Goal: Transaction & Acquisition: Purchase product/service

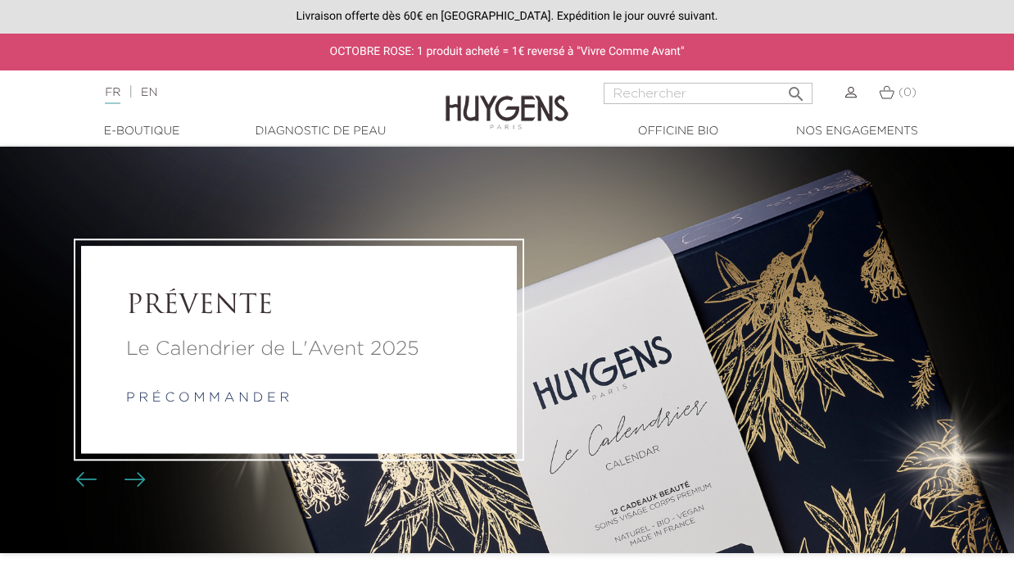
click at [351, 129] on link "Diagnostic de peau" at bounding box center [320, 131] width 164 height 17
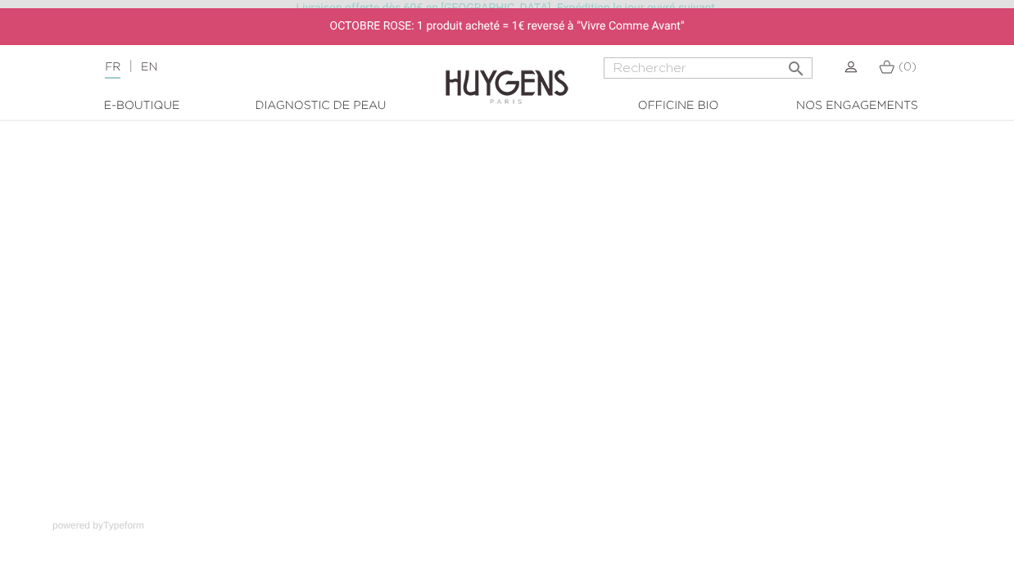
scroll to position [128, 0]
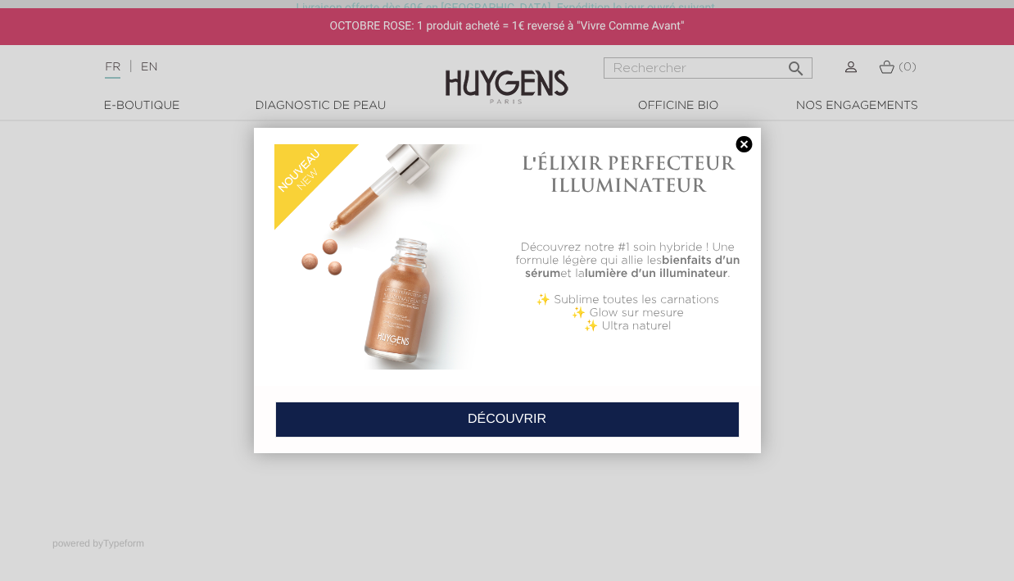
click at [750, 143] on link at bounding box center [744, 144] width 23 height 17
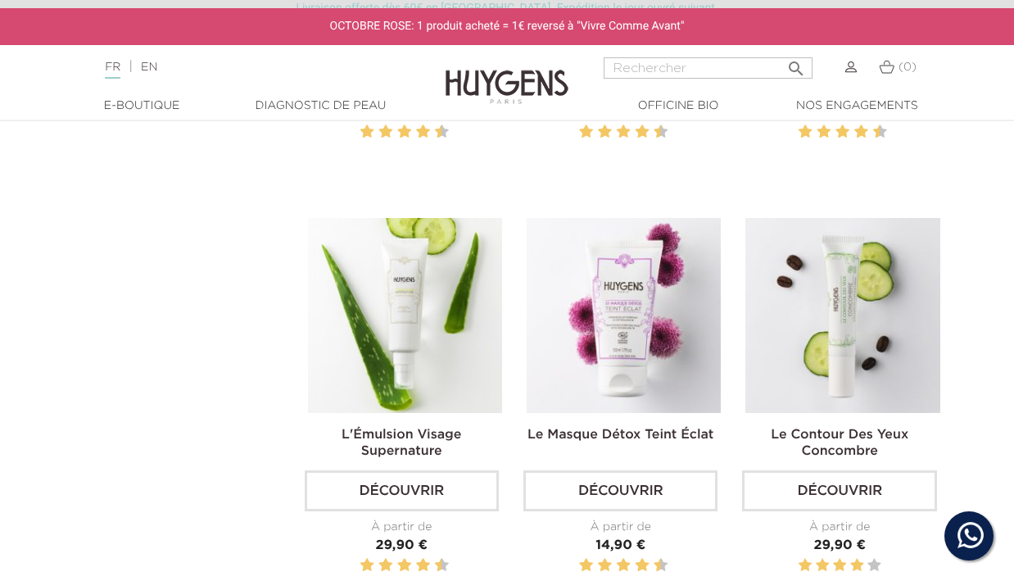
scroll to position [1817, 0]
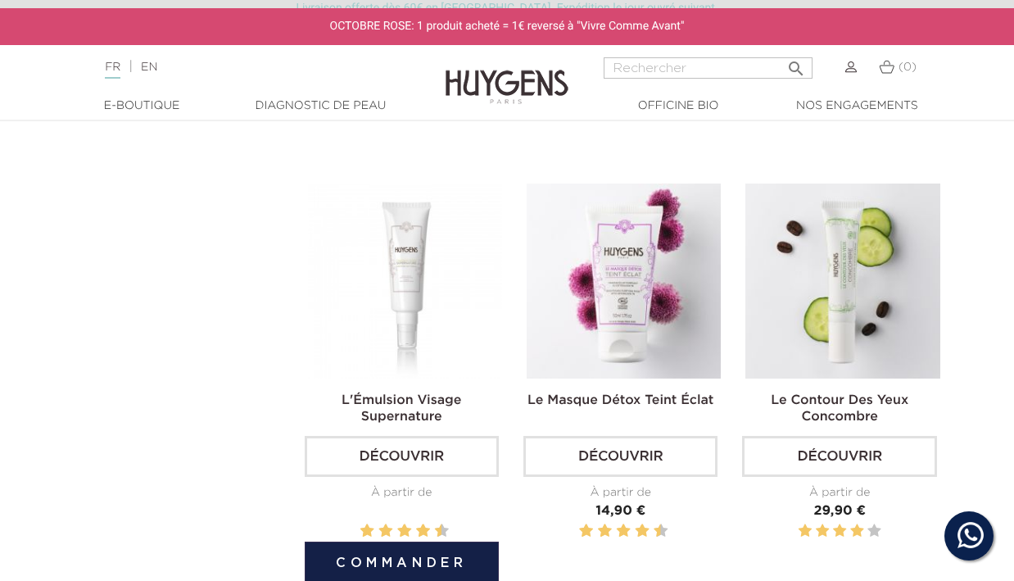
click at [415, 268] on img at bounding box center [405, 281] width 194 height 194
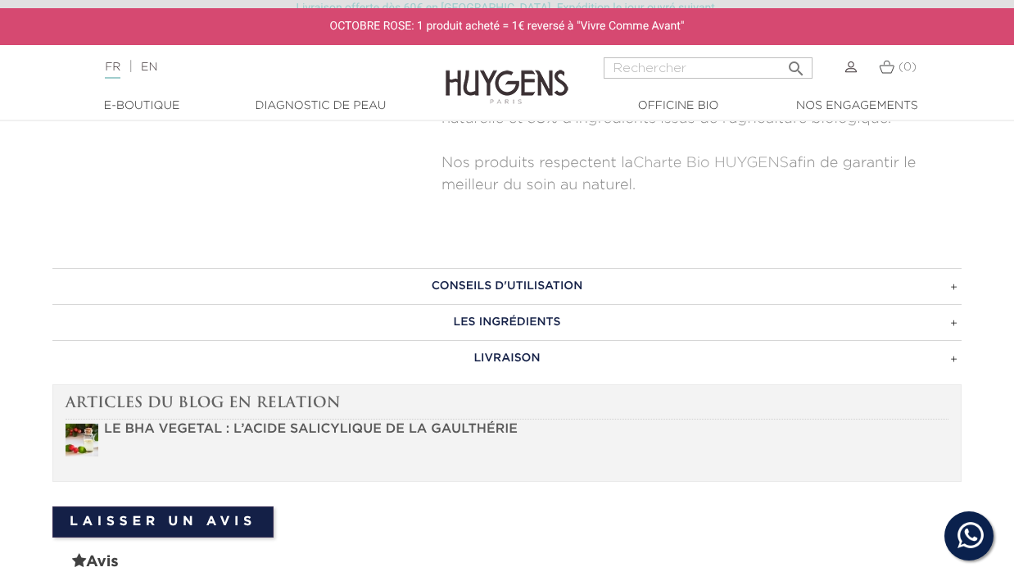
scroll to position [951, 0]
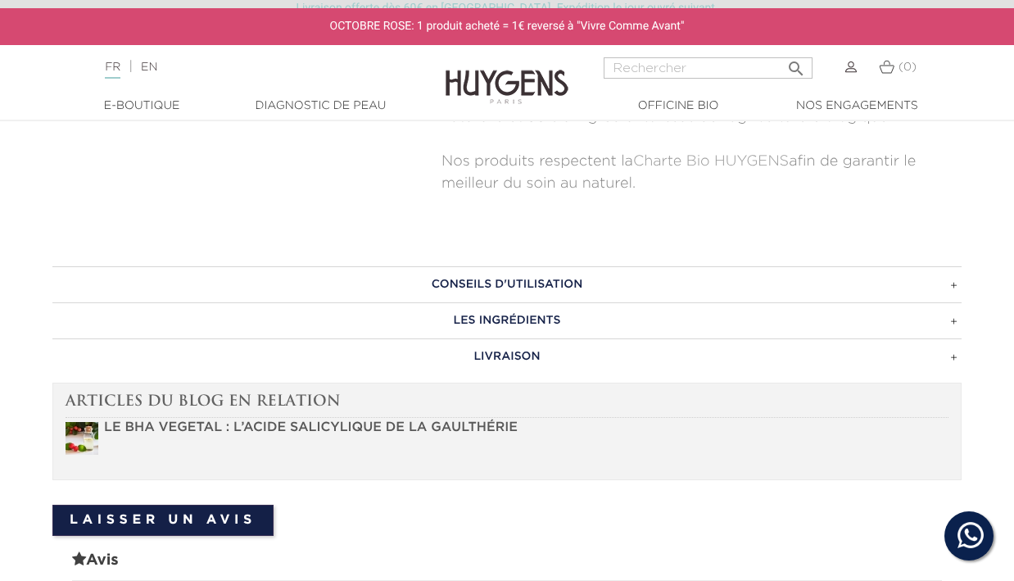
click at [688, 266] on h3 "CONSEILS D'UTILISATION" at bounding box center [507, 284] width 910 height 36
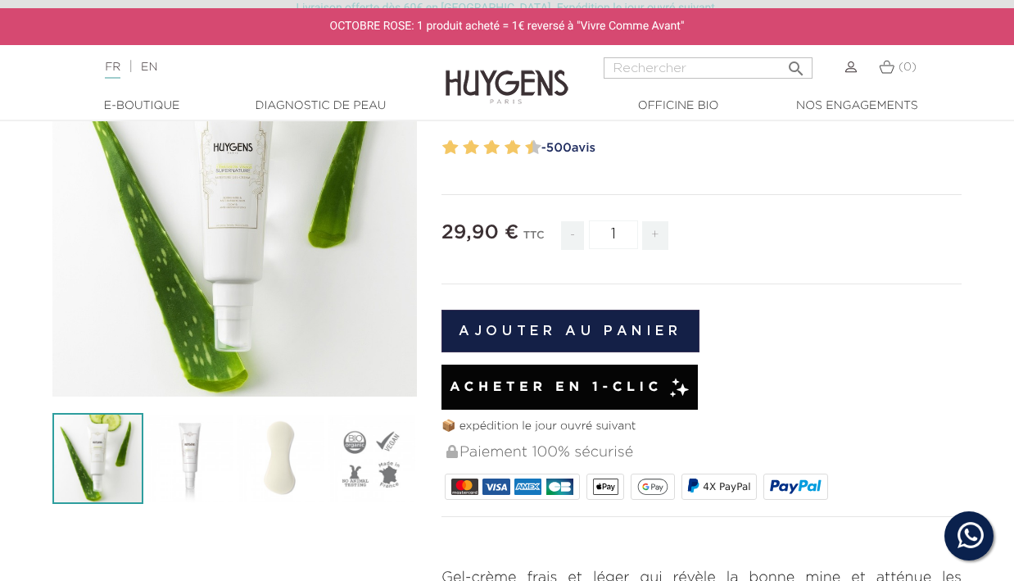
scroll to position [187, 0]
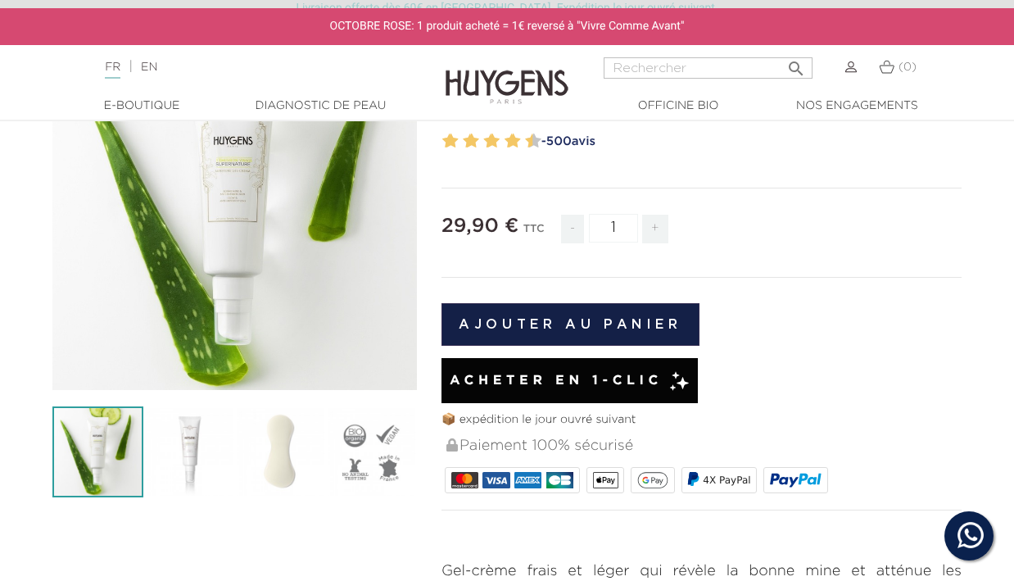
click at [220, 470] on img at bounding box center [188, 451] width 91 height 91
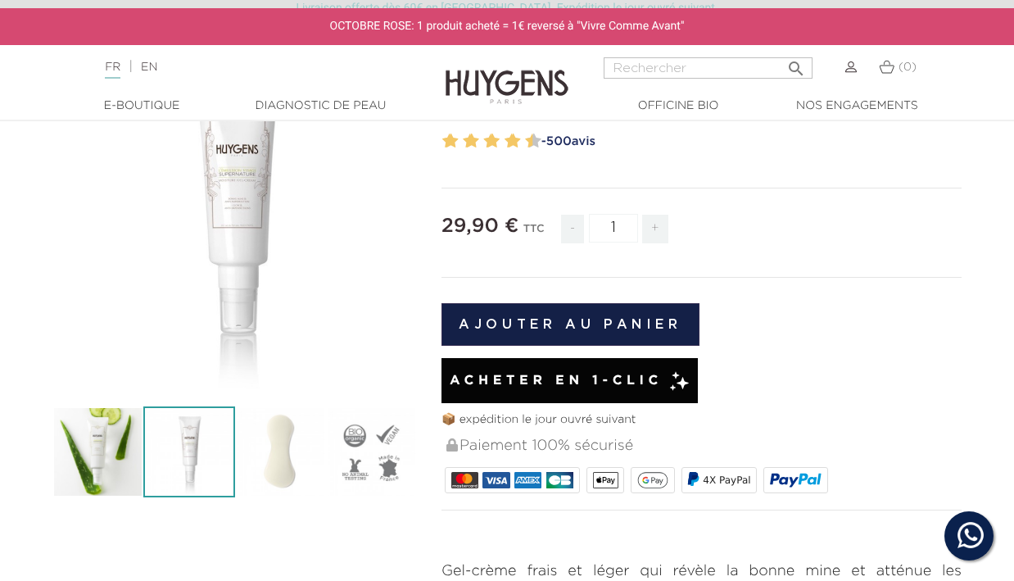
click at [288, 445] on img at bounding box center [280, 451] width 91 height 91
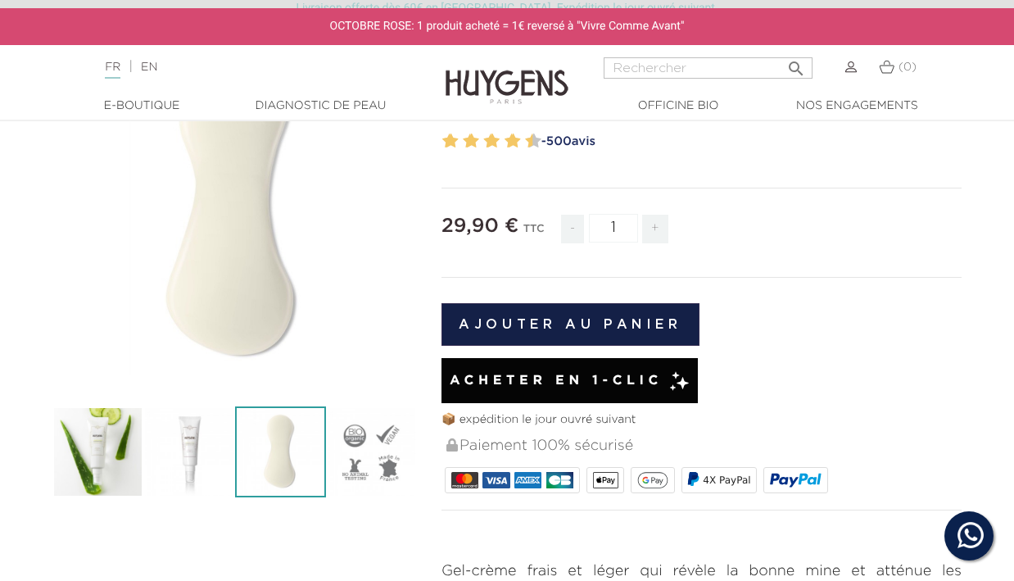
click at [370, 459] on img at bounding box center [371, 451] width 91 height 91
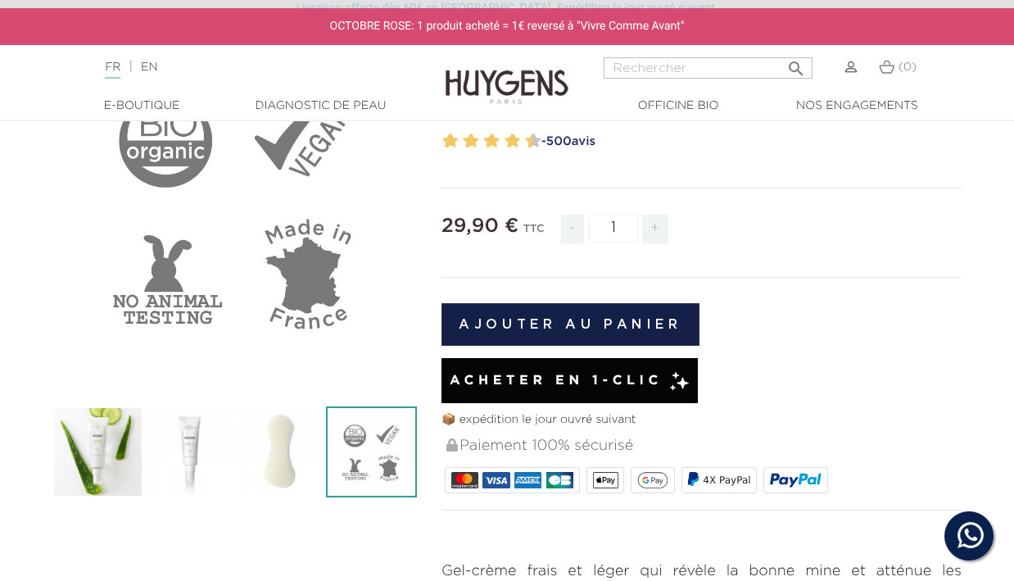
click at [110, 435] on img at bounding box center [97, 451] width 91 height 91
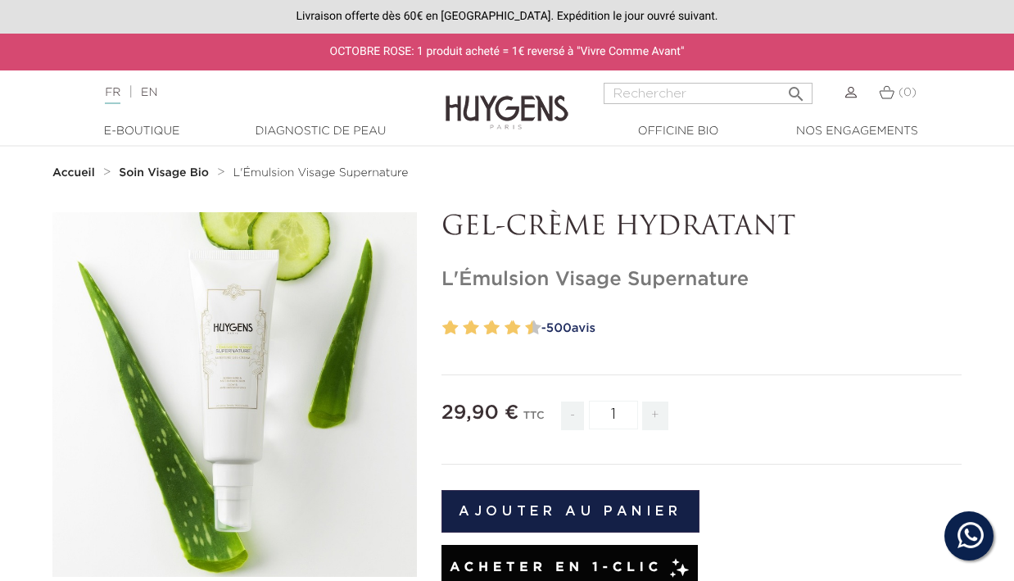
scroll to position [0, 0]
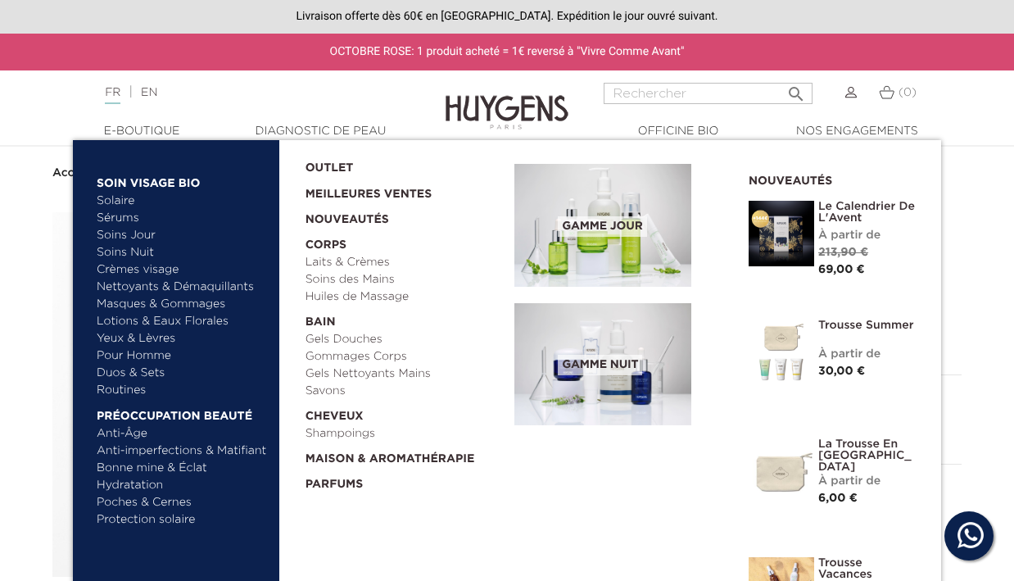
click at [152, 270] on link "Crèmes visage" at bounding box center [182, 269] width 171 height 17
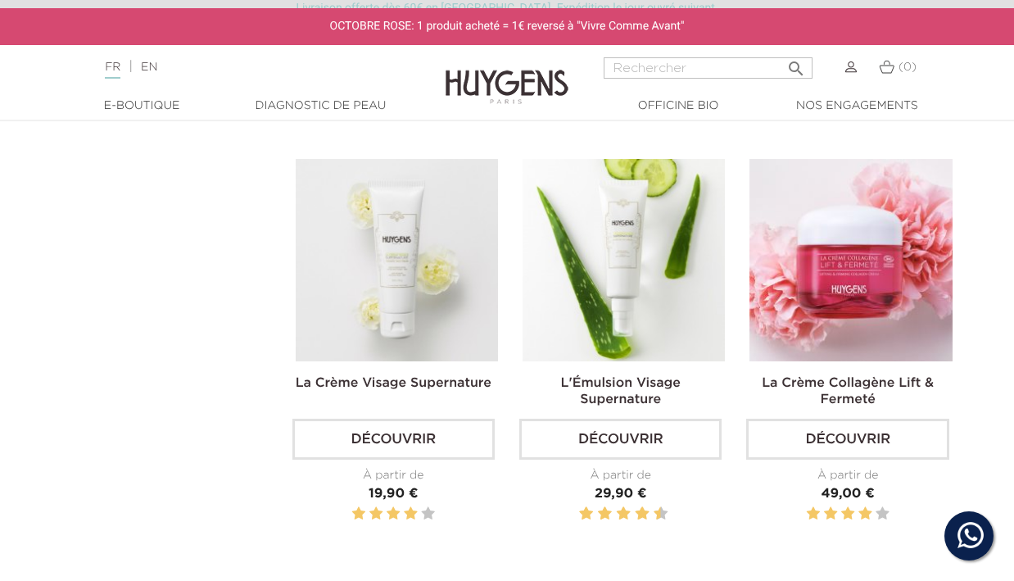
scroll to position [893, 0]
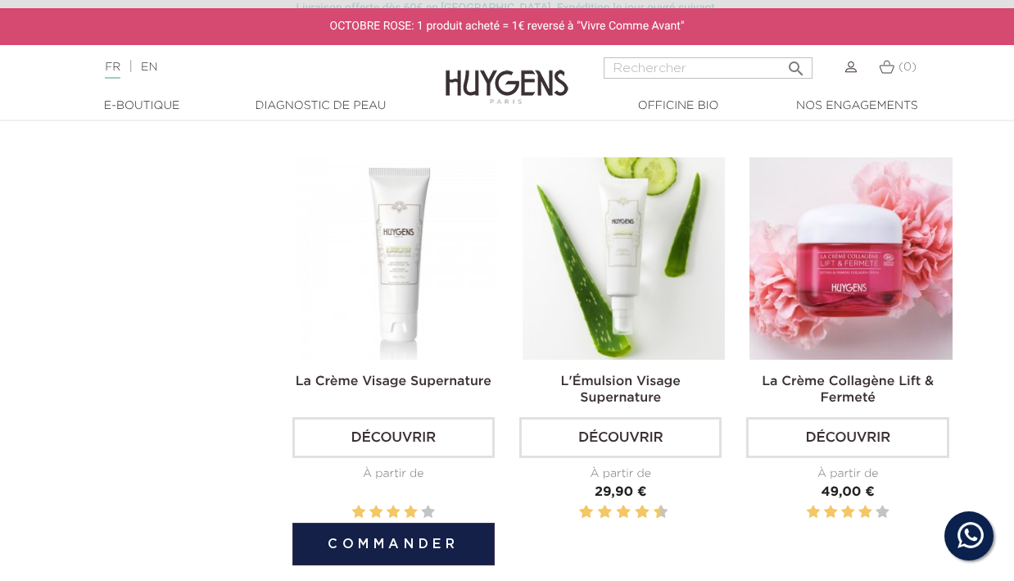
click at [382, 291] on img at bounding box center [397, 258] width 202 height 202
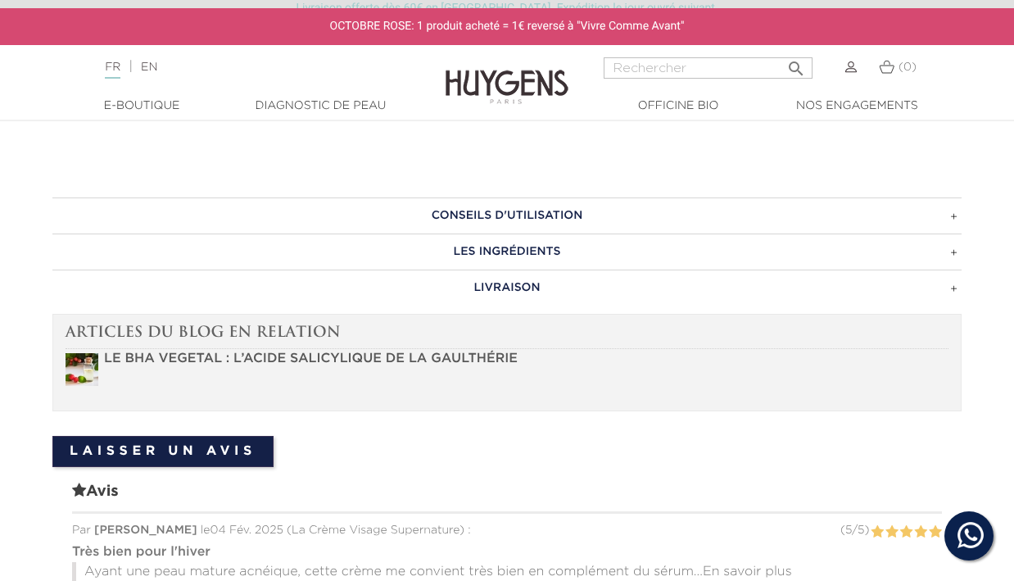
scroll to position [1055, 0]
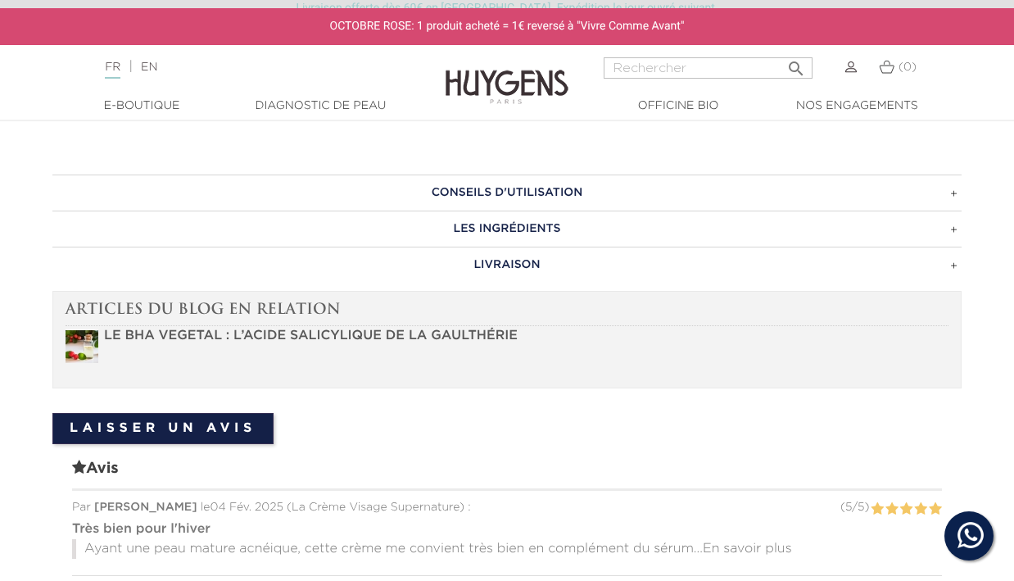
click at [598, 185] on h3 "CONSEILS D'UTILISATION" at bounding box center [507, 193] width 910 height 36
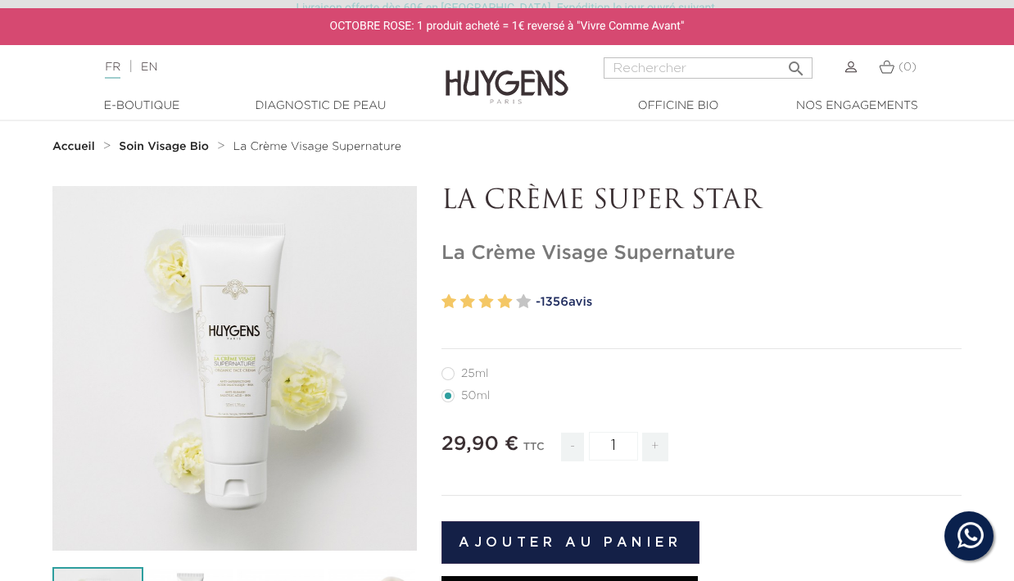
scroll to position [24, 0]
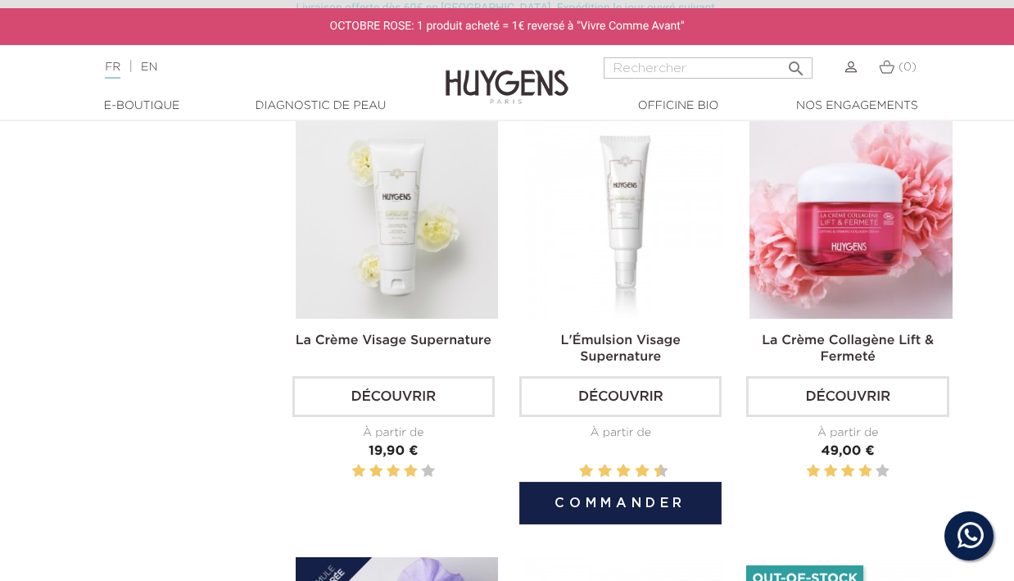
scroll to position [933, 0]
click at [598, 248] on img at bounding box center [624, 218] width 202 height 202
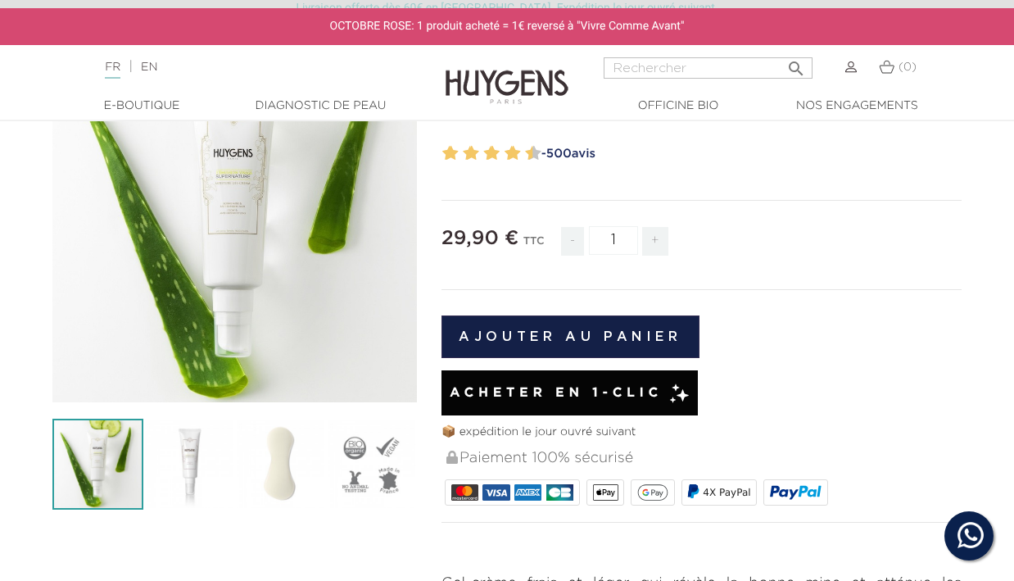
scroll to position [211, 0]
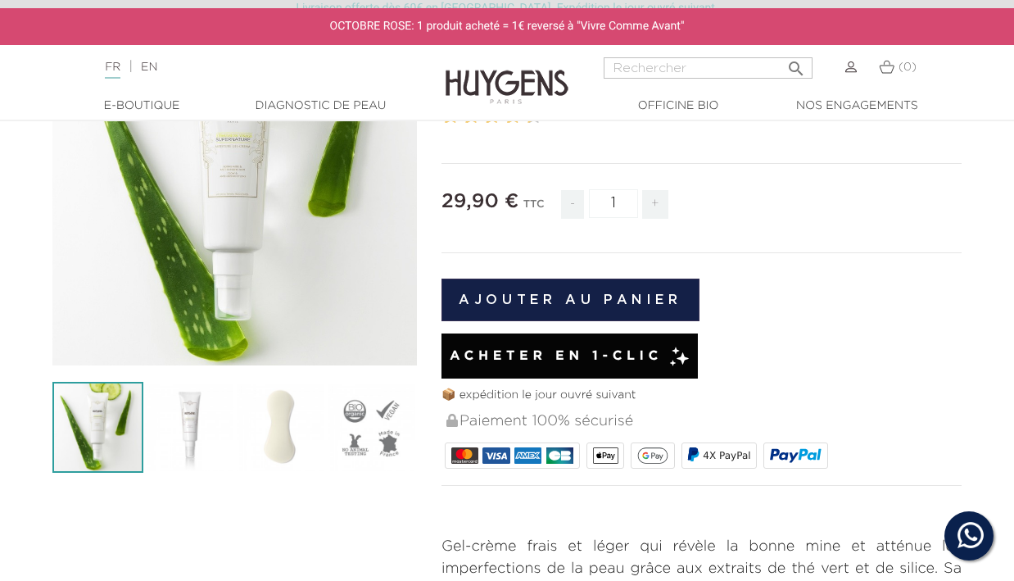
click at [646, 302] on button "Ajouter au panier" at bounding box center [571, 300] width 258 height 43
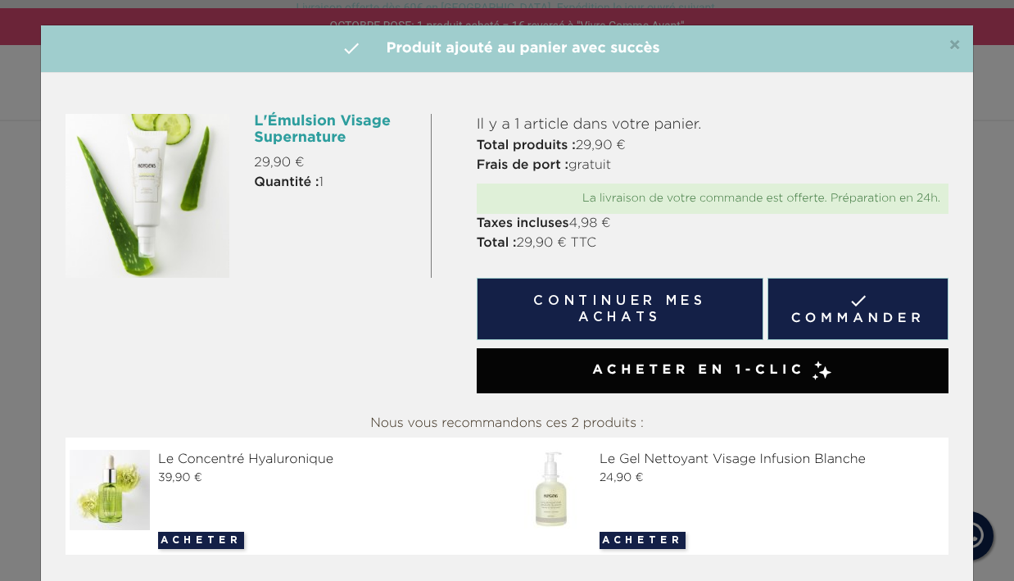
click at [956, 44] on span "×" at bounding box center [955, 46] width 12 height 20
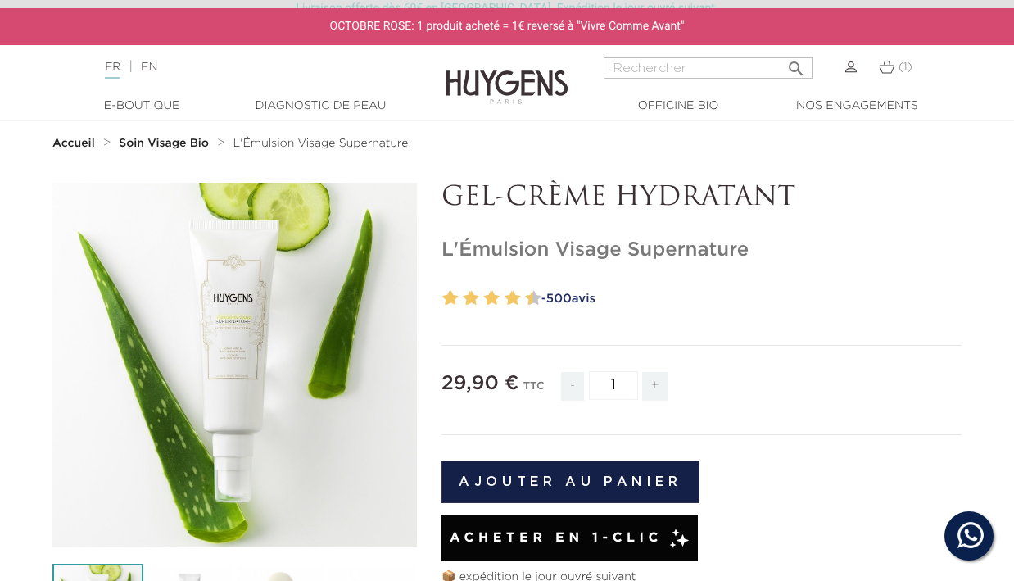
scroll to position [25, 0]
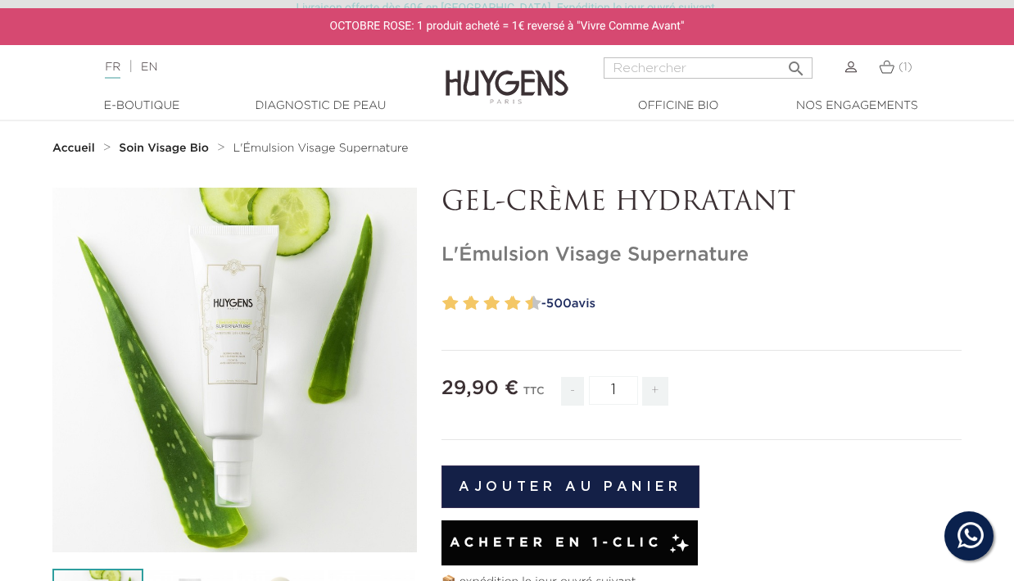
click at [580, 388] on span "-" at bounding box center [572, 391] width 23 height 29
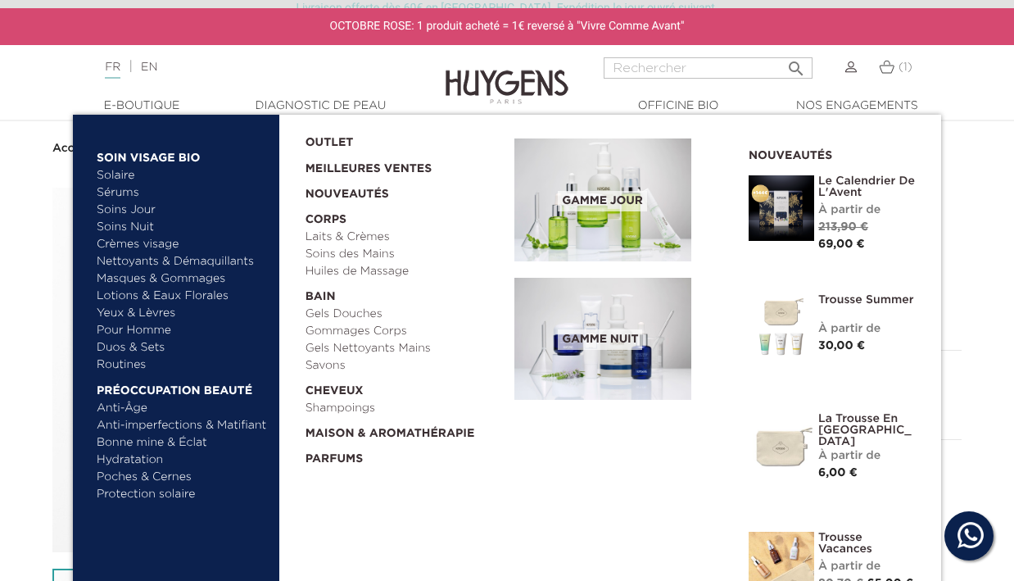
click at [147, 347] on link "Duos & Sets" at bounding box center [182, 347] width 171 height 17
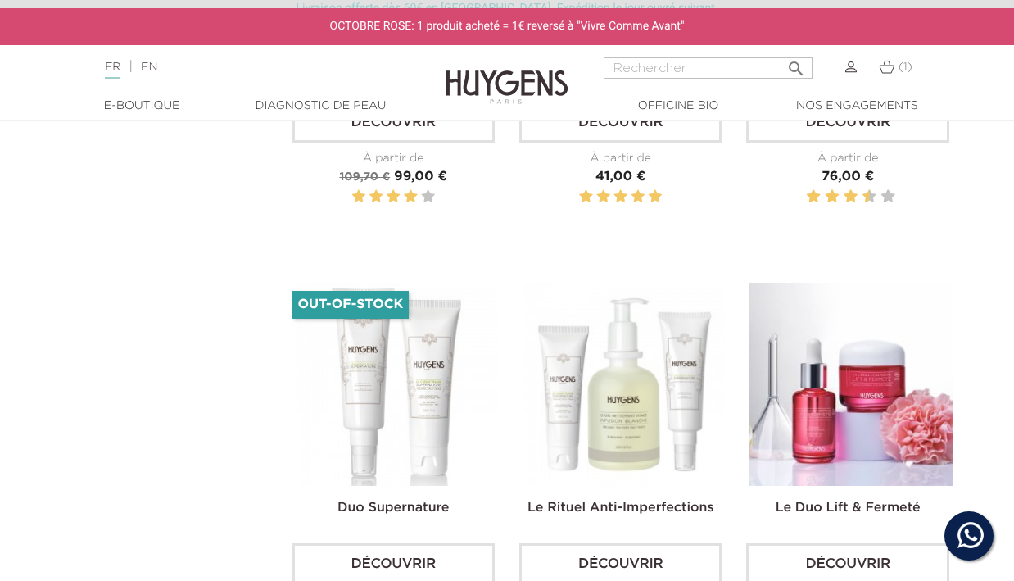
scroll to position [2075, 0]
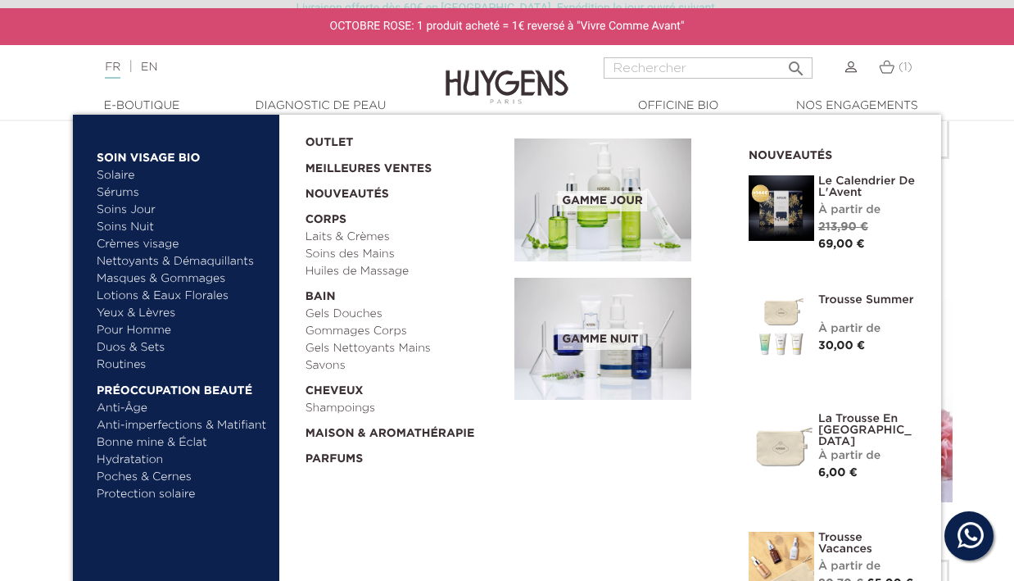
click at [127, 189] on link "Sérums" at bounding box center [182, 192] width 171 height 17
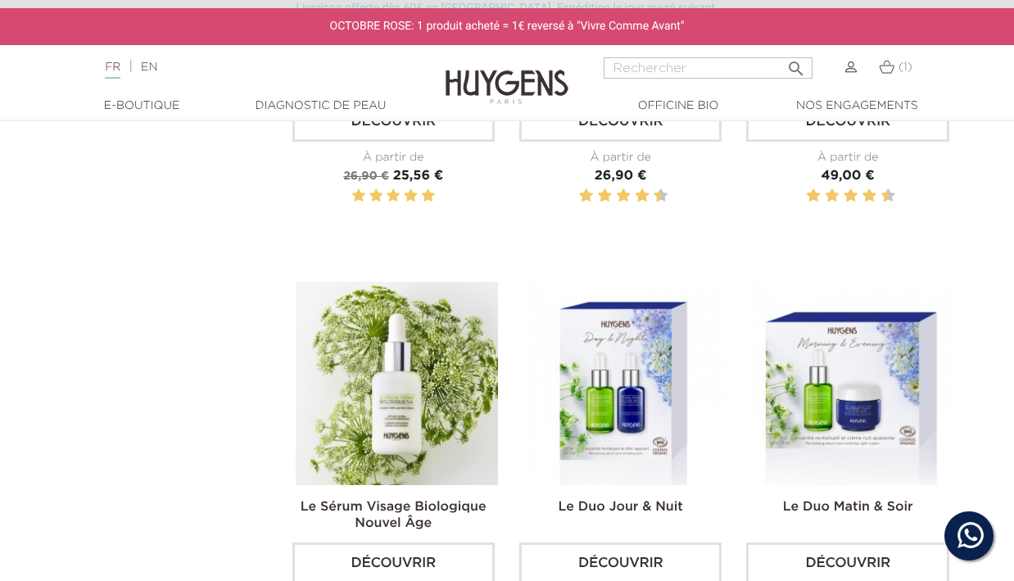
scroll to position [1198, 1]
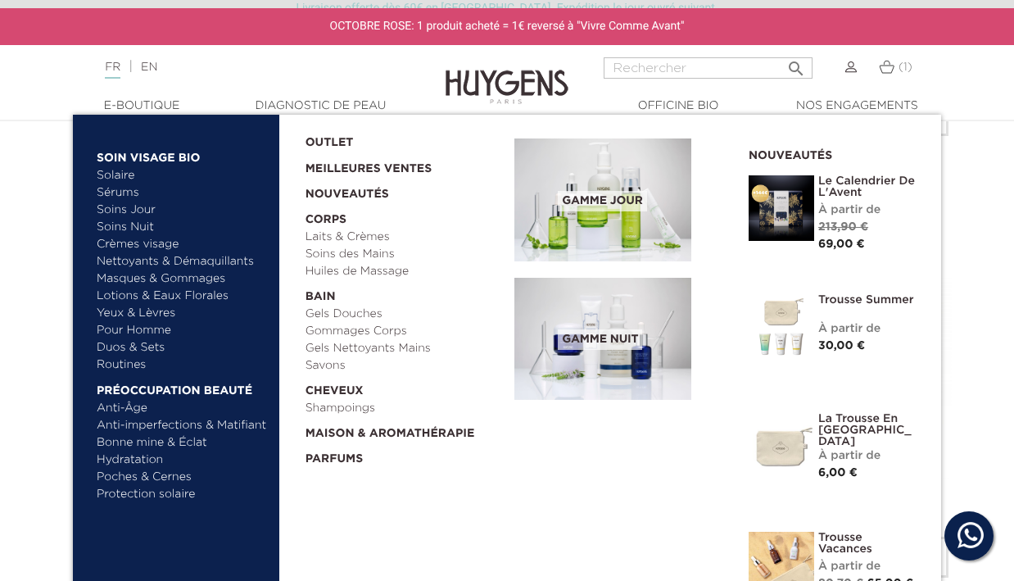
click at [133, 211] on link "Soins Jour" at bounding box center [182, 210] width 171 height 17
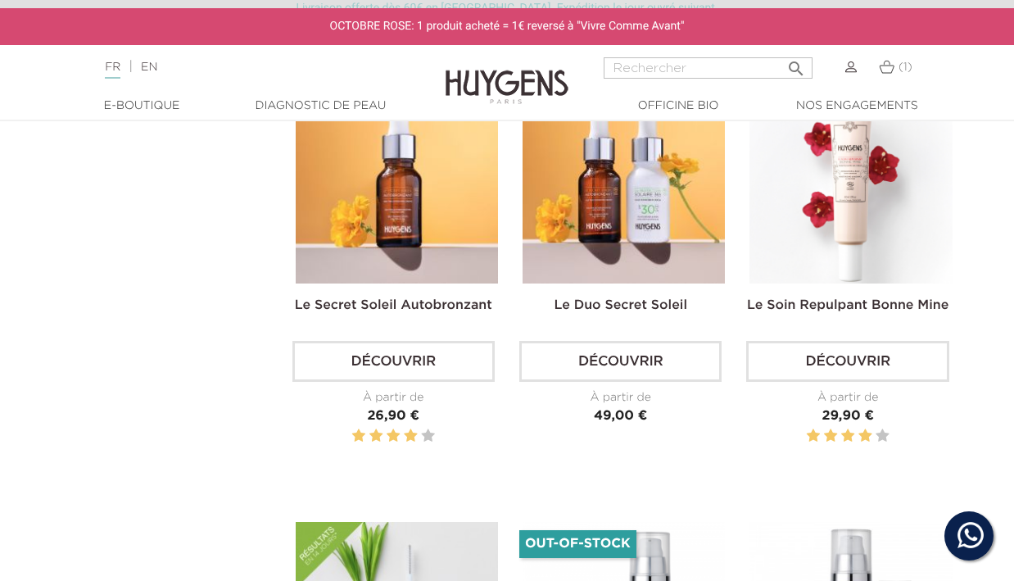
scroll to position [2351, 0]
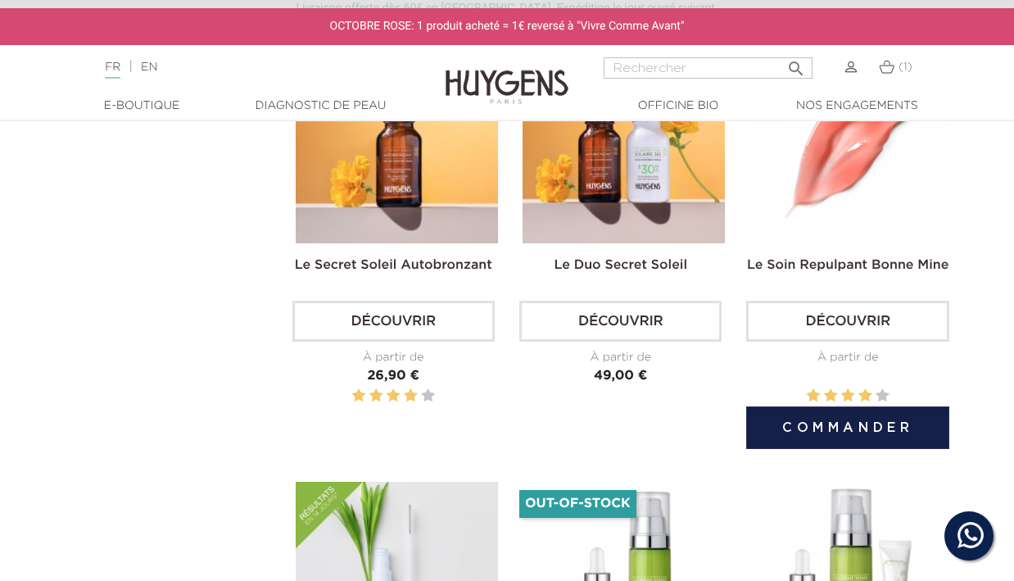
click at [903, 199] on img at bounding box center [851, 141] width 202 height 202
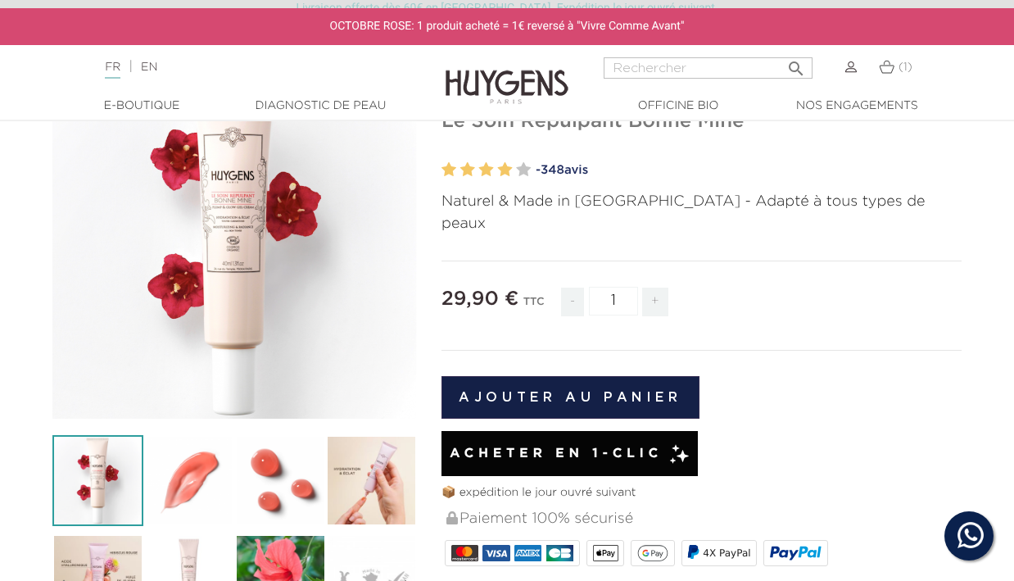
scroll to position [214, 0]
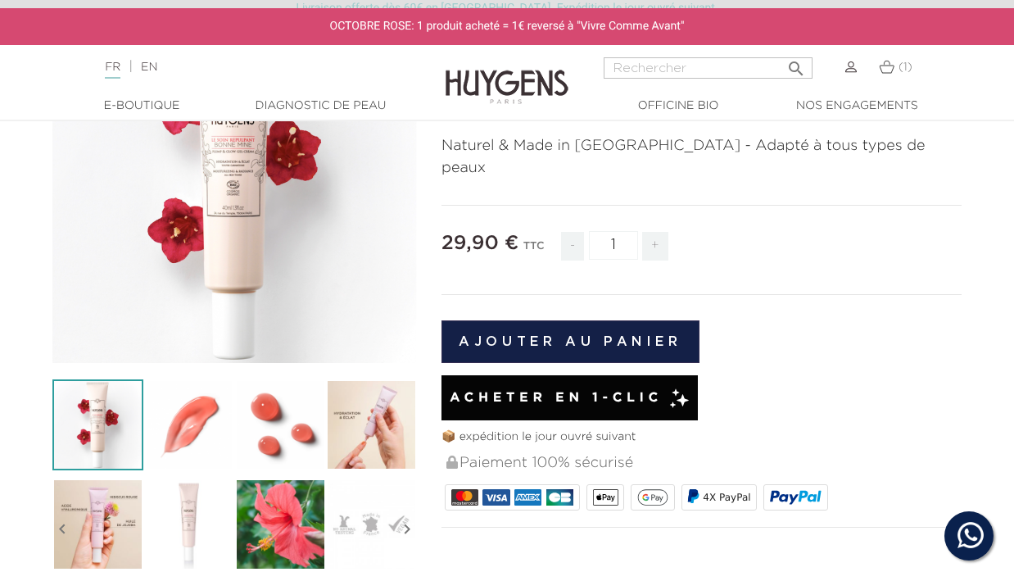
click at [330, 429] on img at bounding box center [371, 424] width 91 height 91
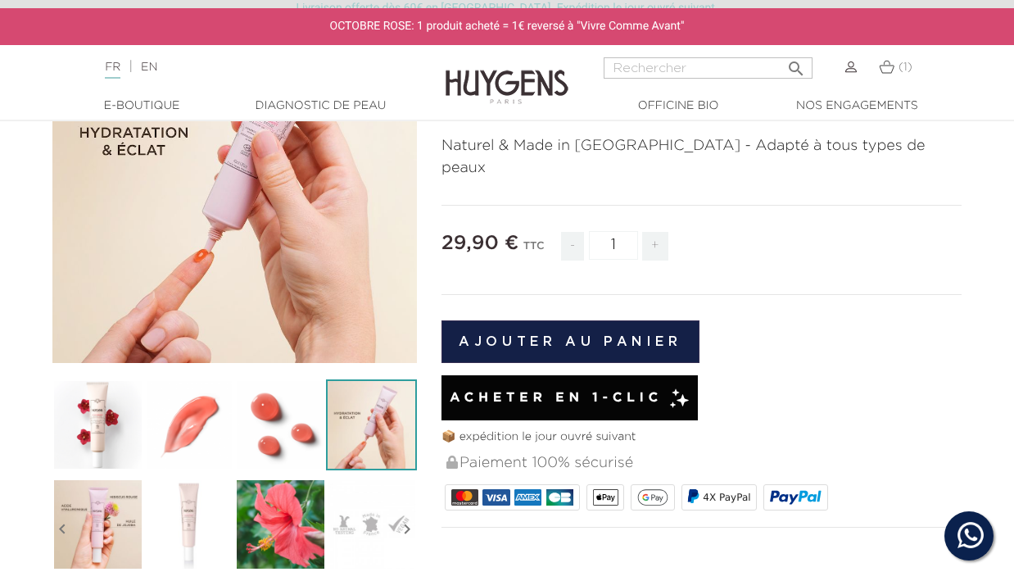
click at [297, 429] on img at bounding box center [280, 424] width 91 height 91
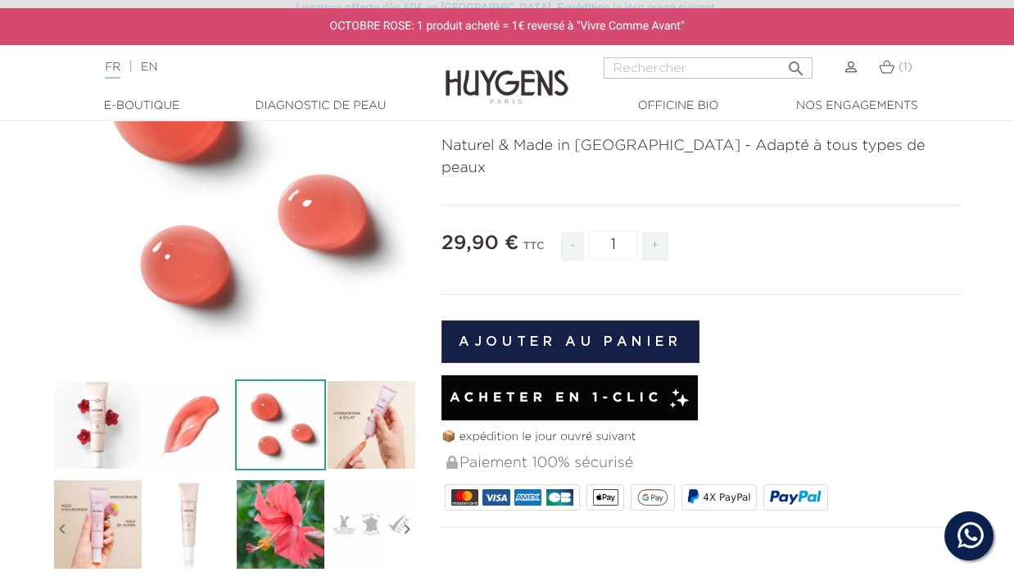
click at [283, 524] on img at bounding box center [280, 524] width 91 height 91
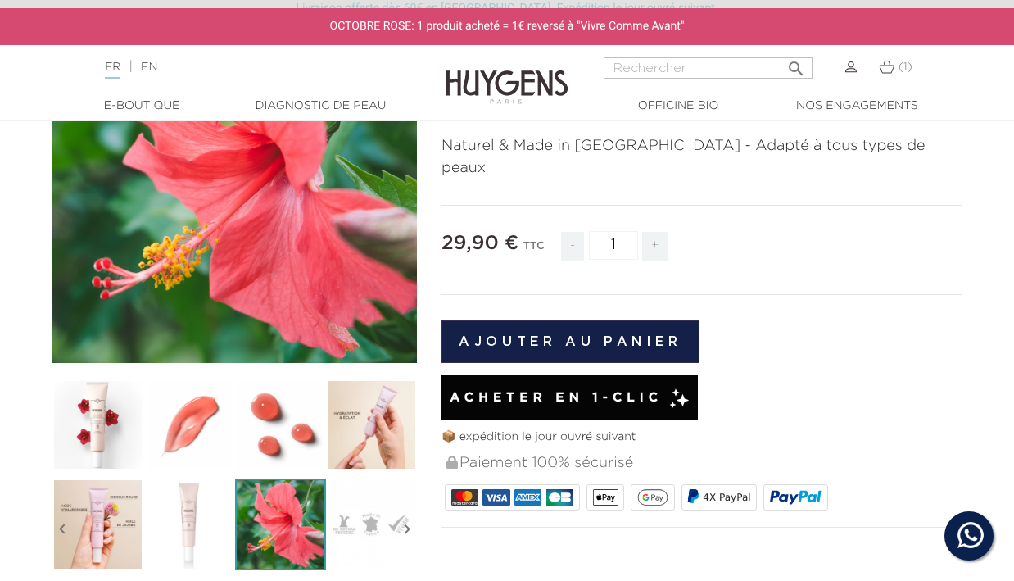
click at [191, 525] on img at bounding box center [188, 524] width 91 height 91
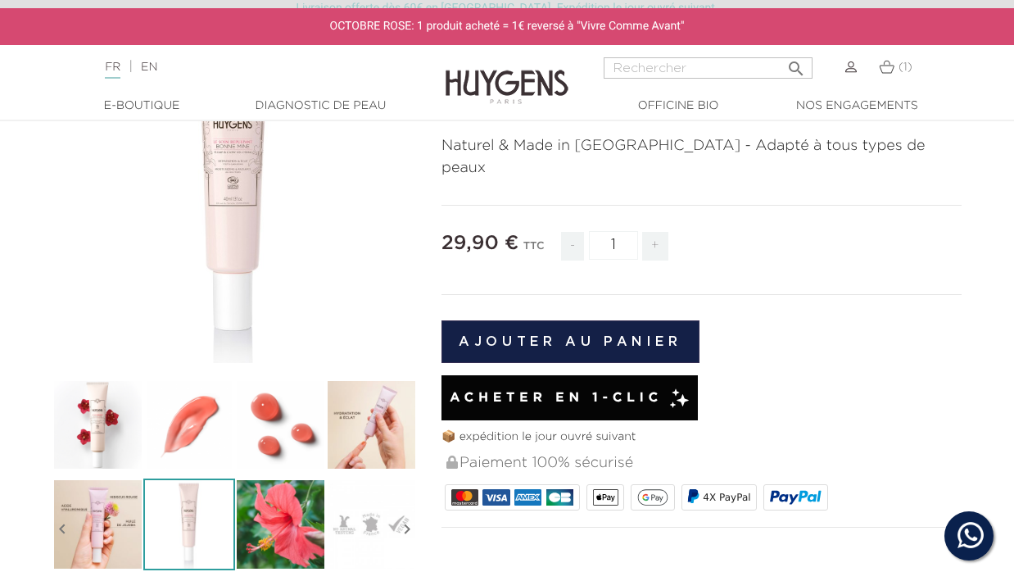
click at [120, 530] on img at bounding box center [97, 524] width 91 height 91
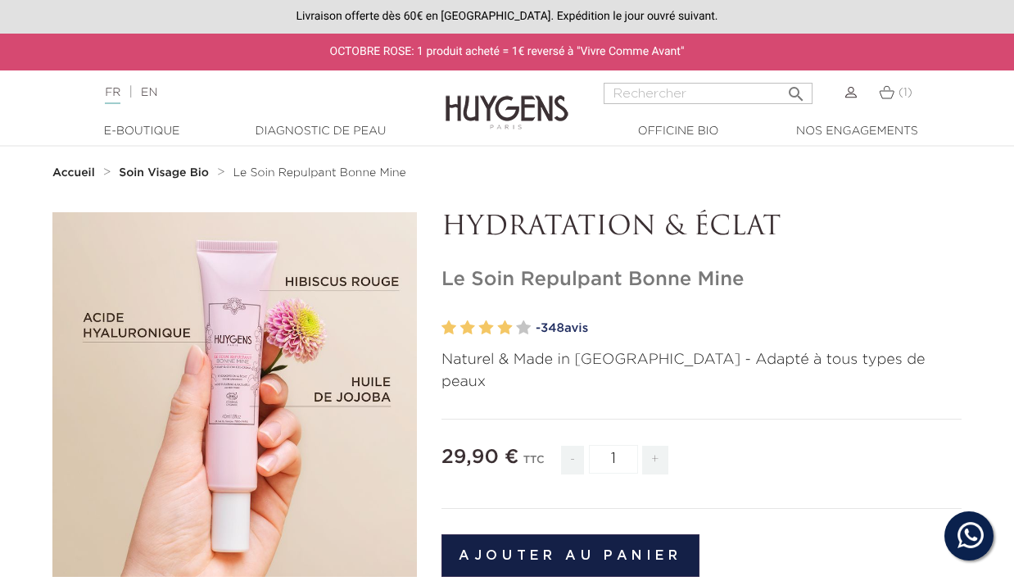
scroll to position [0, 0]
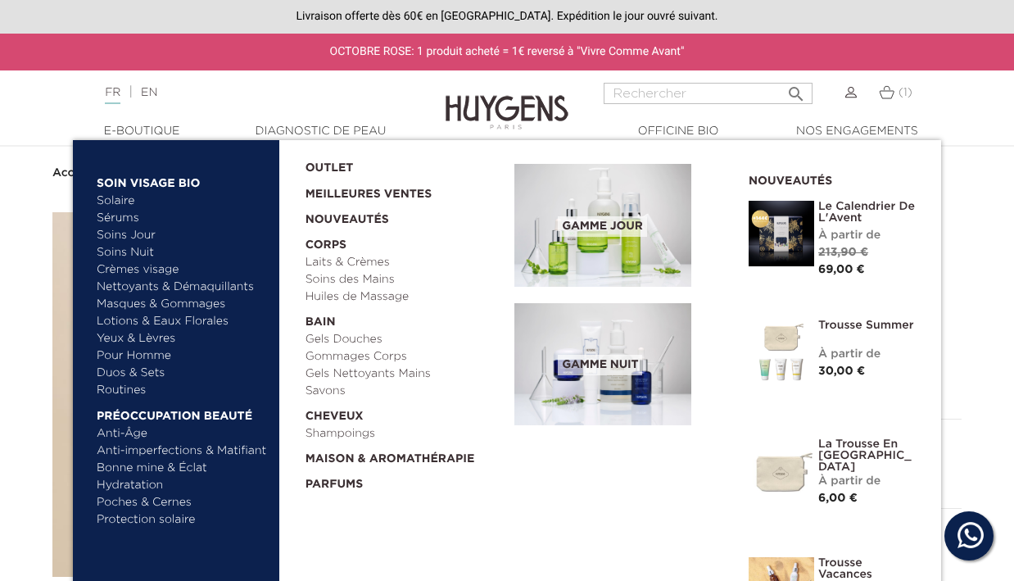
click at [138, 270] on link "Crèmes visage" at bounding box center [182, 269] width 171 height 17
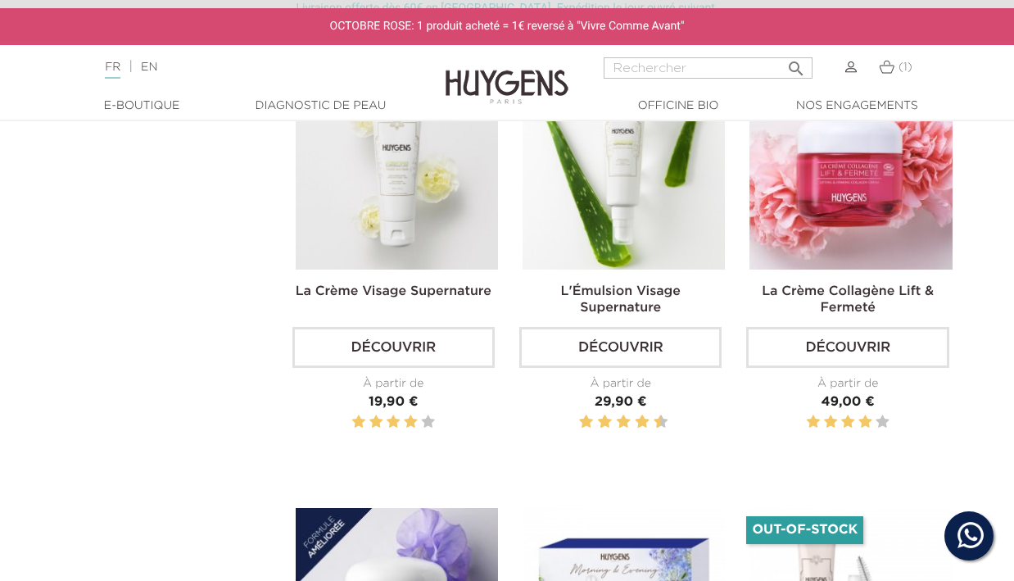
scroll to position [987, 1]
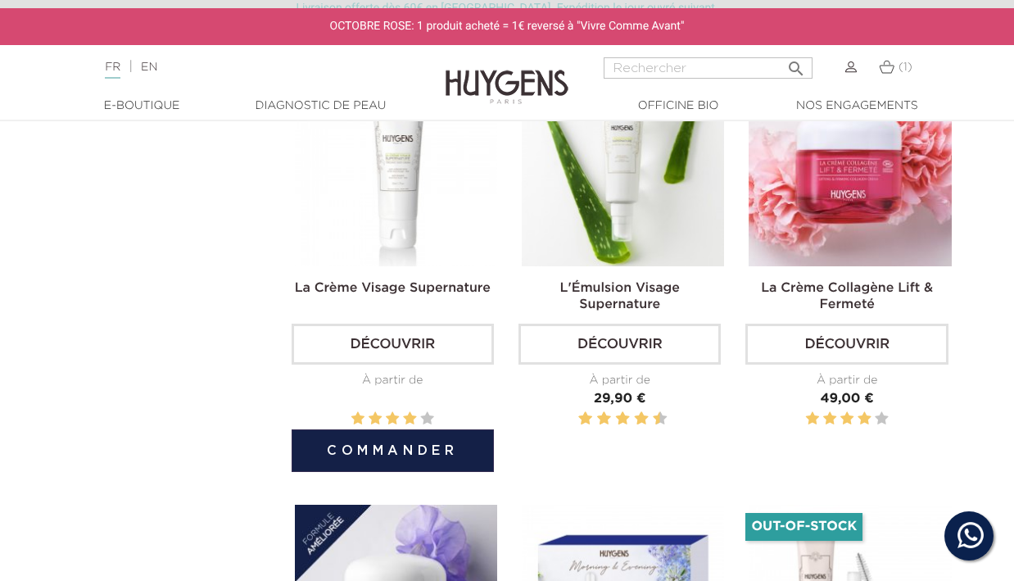
click at [415, 258] on img at bounding box center [396, 165] width 202 height 202
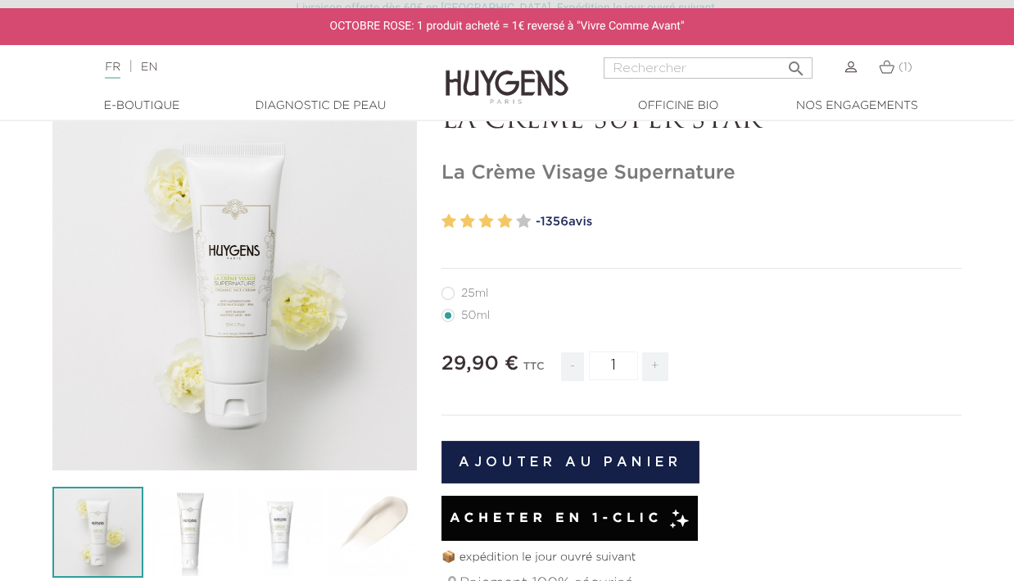
scroll to position [106, 0]
